Goal: Find specific fact: Find specific fact

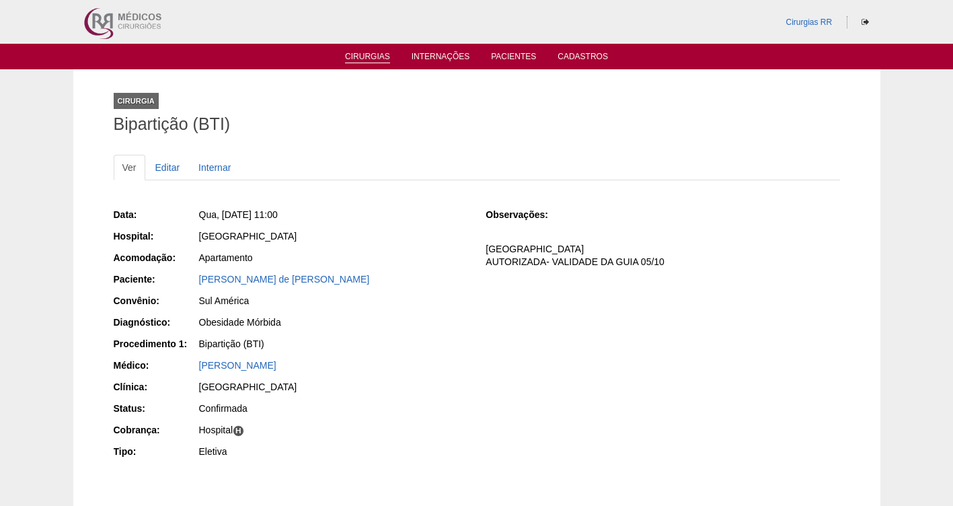
click at [372, 57] on link "Cirurgias" at bounding box center [367, 57] width 45 height 11
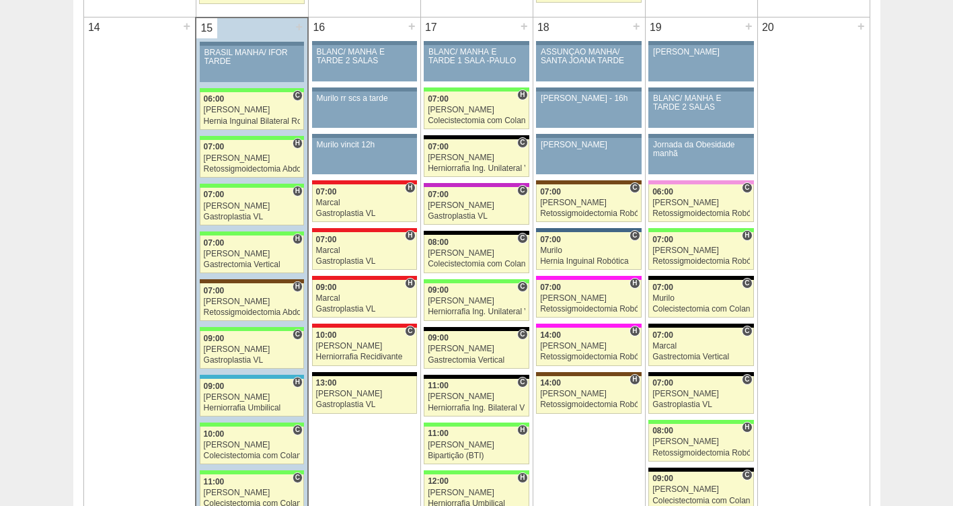
scroll to position [1422, 0]
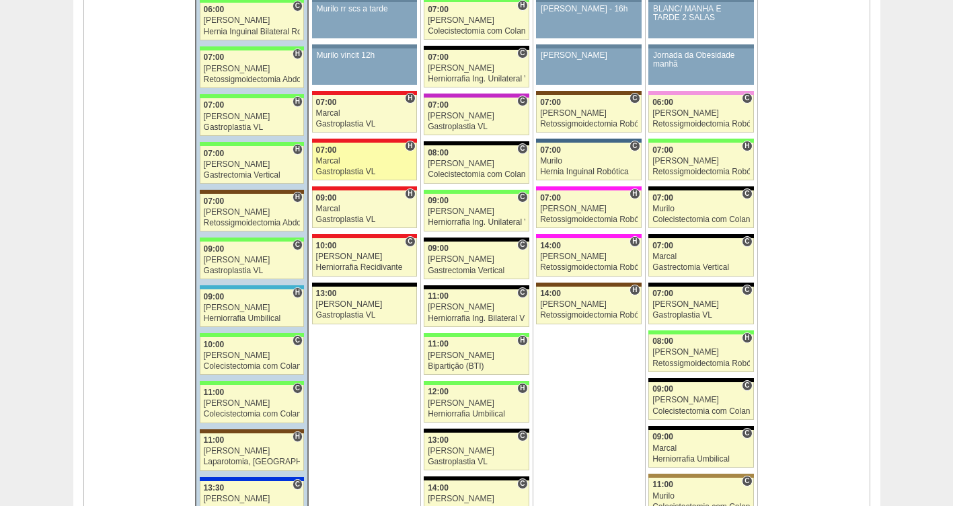
click at [330, 156] on link "88705 Marcal H 07:00 Marcal Gastroplastia VL Hospital Assunção Assunção [PERSON…" at bounding box center [364, 162] width 105 height 38
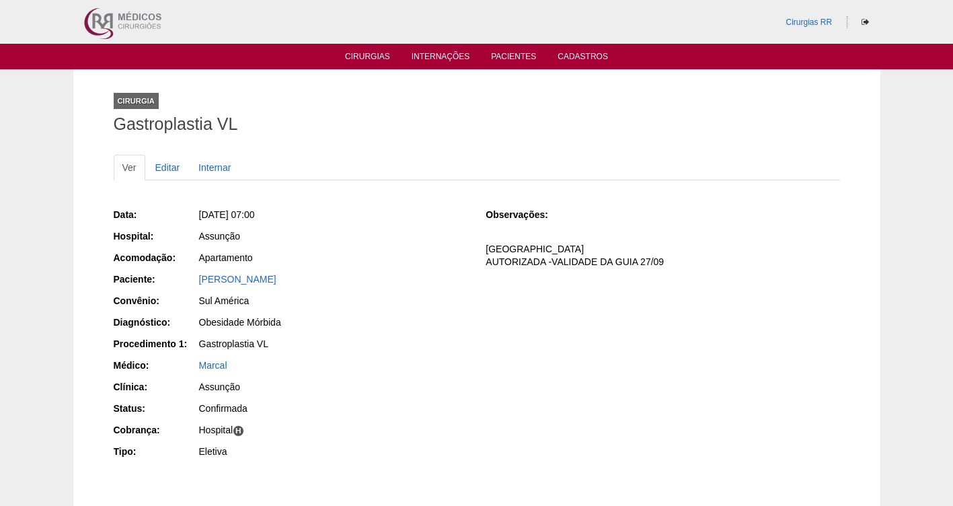
drag, startPoint x: 356, startPoint y: 278, endPoint x: 190, endPoint y: 279, distance: 166.1
click at [190, 279] on div "Paciente: Estevan Marco de Oliveira Joares" at bounding box center [291, 280] width 354 height 17
copy div "Paciente: Estevan Marco de Oliveira Joares"
